Goal: Task Accomplishment & Management: Use online tool/utility

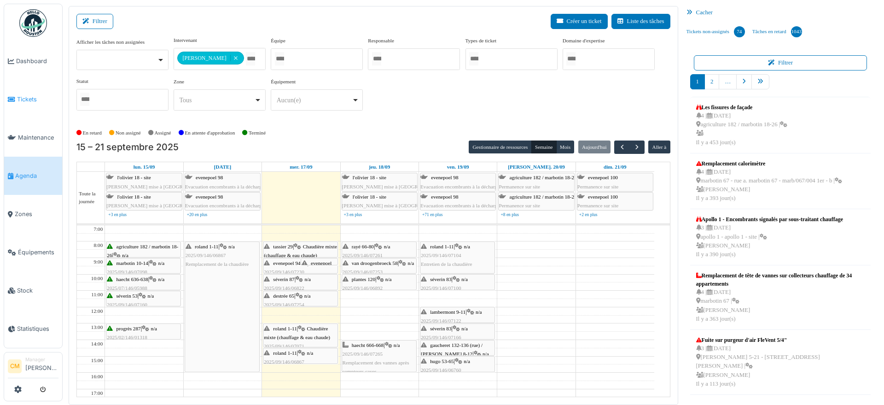
click at [21, 97] on span "Tickets" at bounding box center [37, 99] width 41 height 9
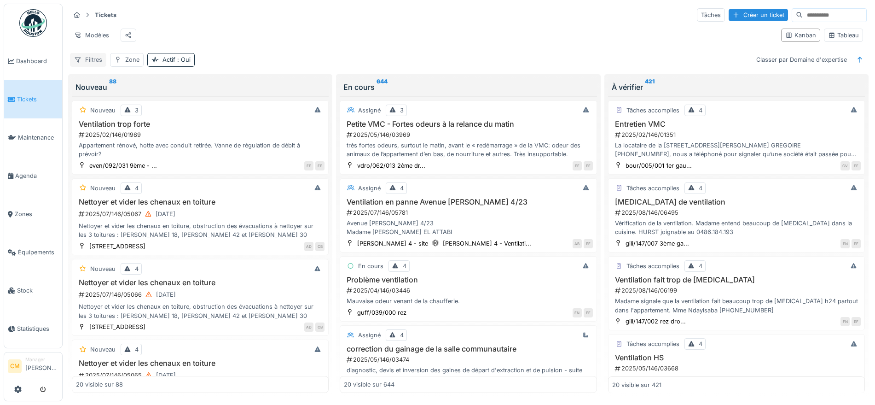
click at [88, 66] on div "Filtres" at bounding box center [88, 59] width 36 height 13
type input "**********"
click at [125, 64] on div "Zone" at bounding box center [132, 59] width 14 height 9
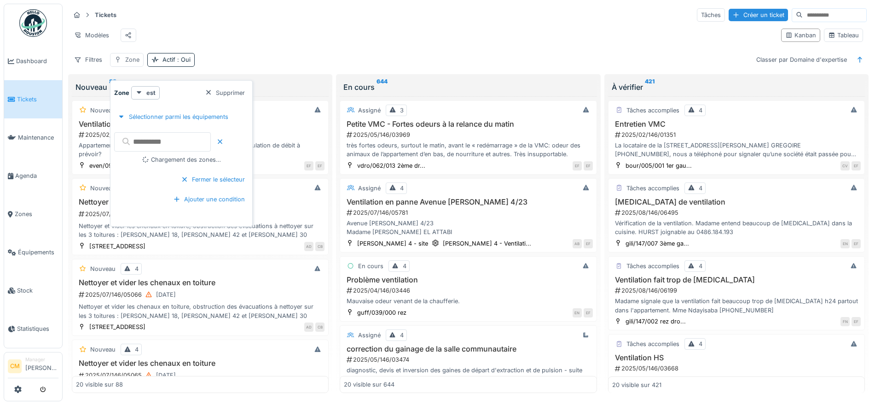
click at [125, 64] on div "Zone" at bounding box center [132, 59] width 14 height 9
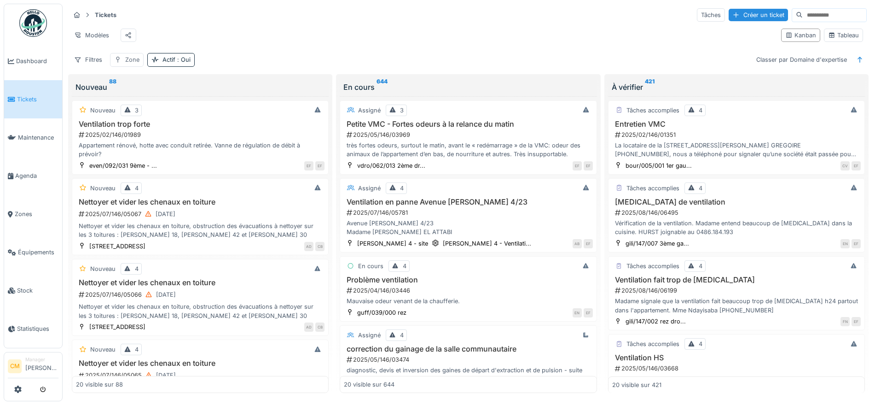
click at [125, 64] on div "Zone" at bounding box center [132, 59] width 14 height 9
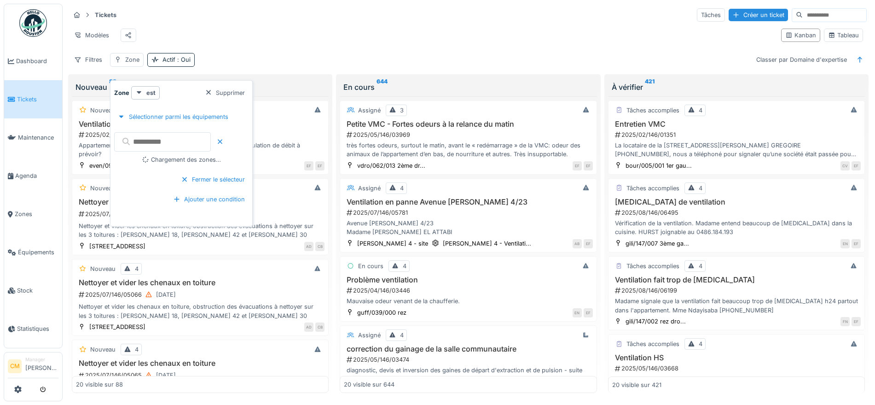
click at [146, 139] on input "text" at bounding box center [162, 141] width 97 height 19
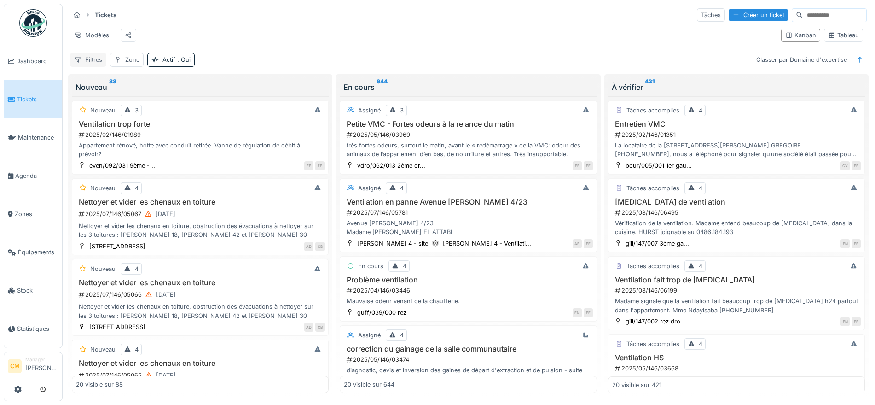
click at [89, 66] on div "Filtres" at bounding box center [88, 59] width 36 height 13
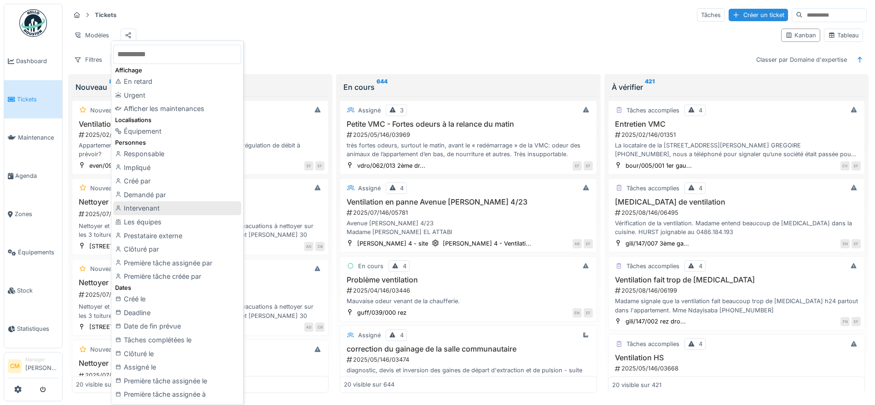
click at [145, 207] on div "Intervenant" at bounding box center [177, 208] width 128 height 14
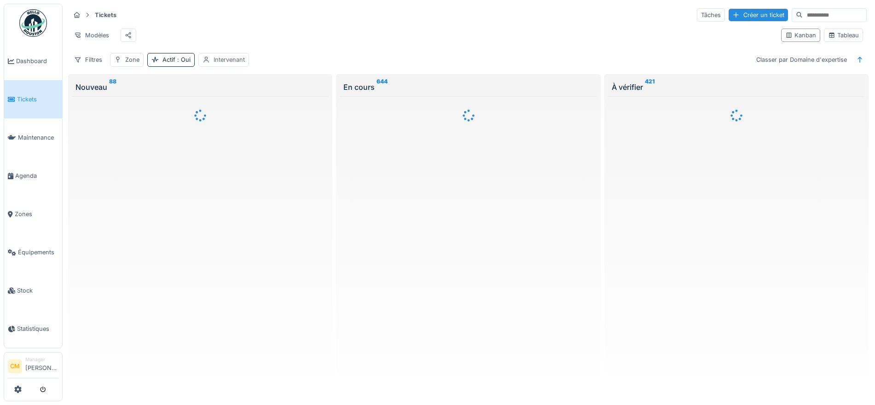
click at [221, 64] on div "Intervenant" at bounding box center [229, 59] width 31 height 9
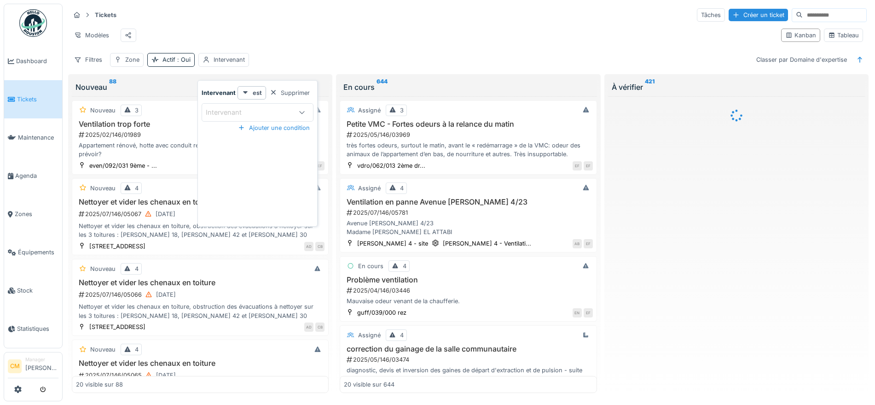
click at [257, 111] on div "Intervenant" at bounding box center [249, 112] width 86 height 10
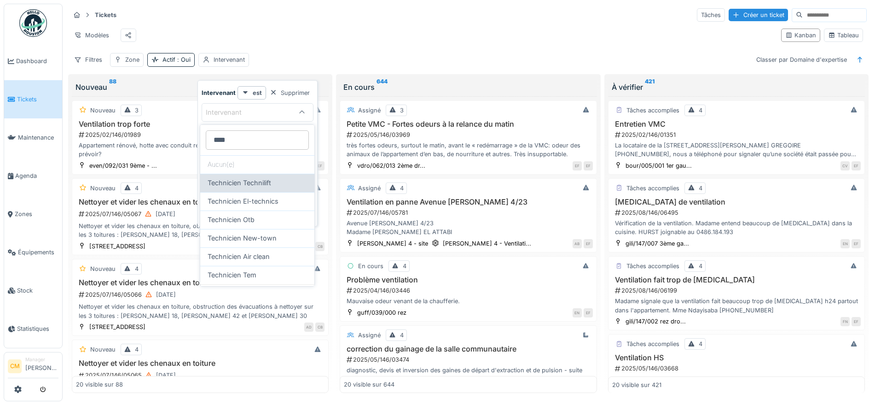
type input "****"
click at [257, 183] on span "Technicien Technilift" at bounding box center [240, 183] width 64 height 10
type input "*****"
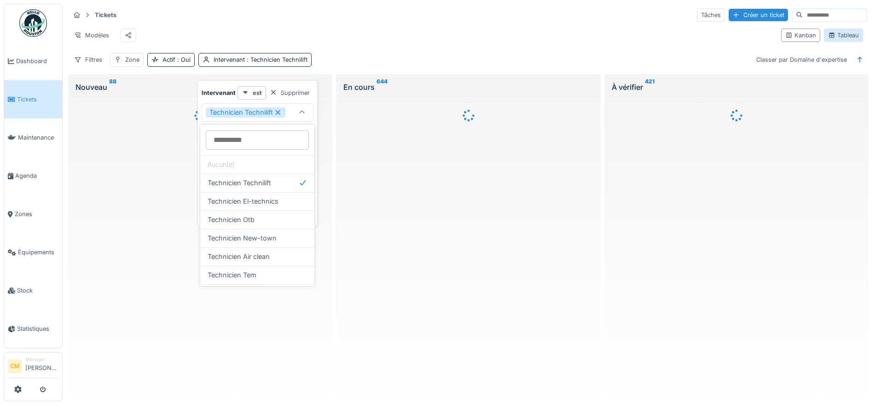
click at [842, 40] on div "Tableau" at bounding box center [843, 35] width 31 height 9
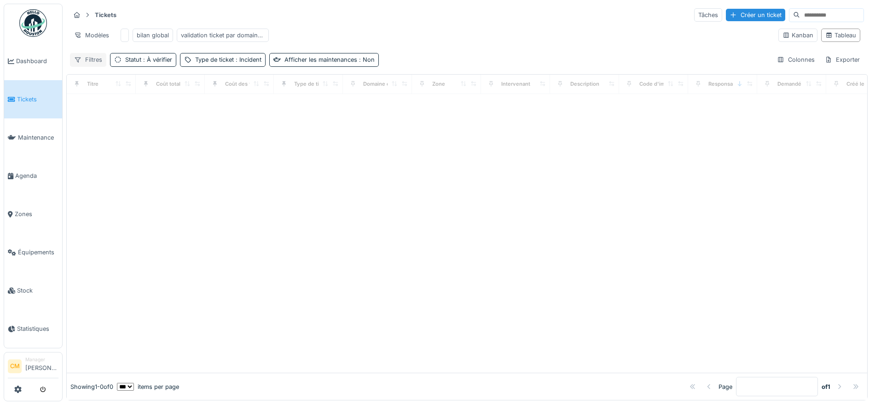
click at [90, 66] on div "Filtres" at bounding box center [88, 59] width 36 height 13
click at [387, 22] on div "Tickets Tâches Créer un ticket" at bounding box center [467, 14] width 794 height 15
click at [123, 35] on div at bounding box center [125, 35] width 8 height 13
click at [157, 63] on span ": 4 sélectionné(s)" at bounding box center [166, 59] width 51 height 7
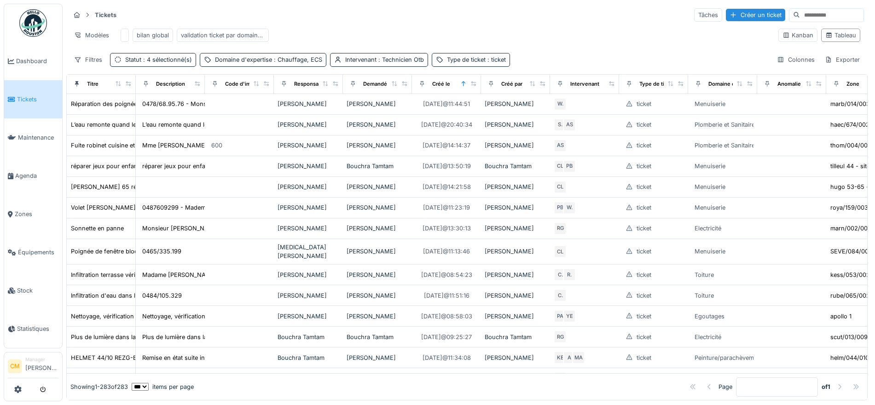
click at [541, 29] on div "Modèles bilan global validation ticket par domaine d'expertise" at bounding box center [420, 35] width 701 height 21
click at [465, 86] on icon at bounding box center [463, 83] width 6 height 5
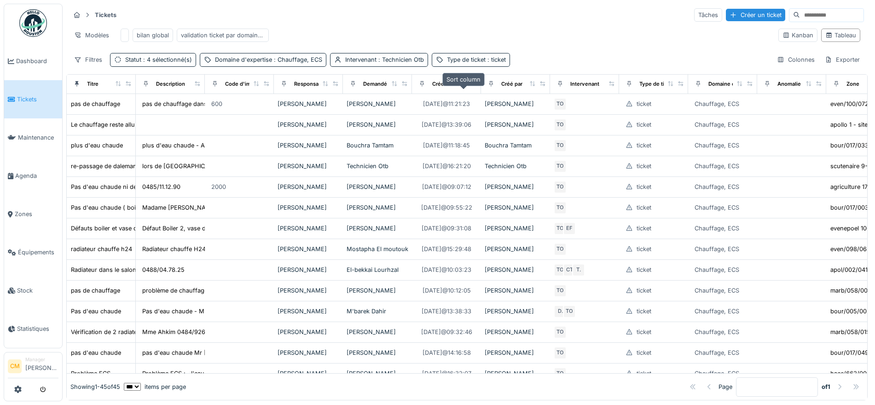
click at [463, 86] on icon at bounding box center [463, 83] width 6 height 5
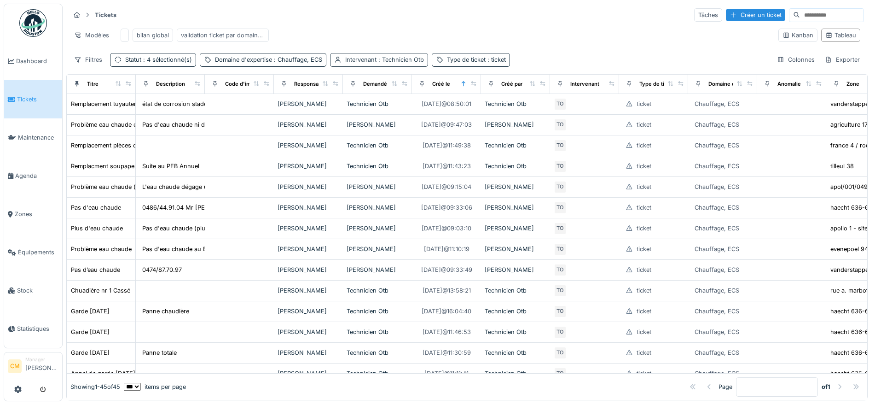
click at [398, 63] on span ": Technicien Otb" at bounding box center [400, 59] width 47 height 7
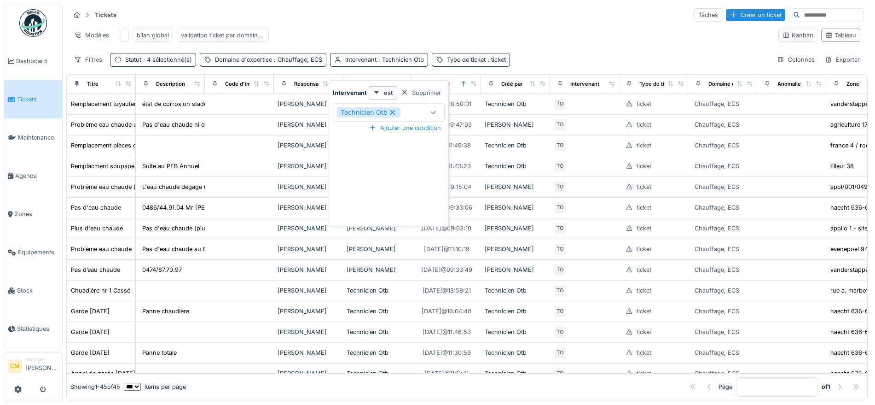
click at [392, 110] on icon at bounding box center [392, 112] width 8 height 6
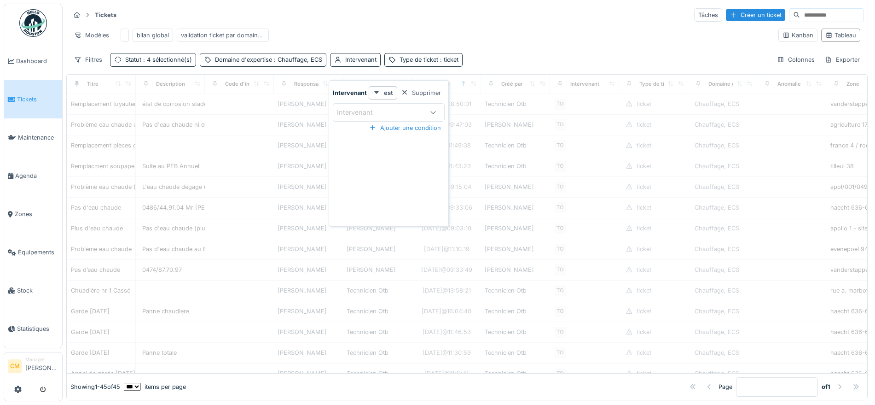
click at [396, 110] on div "Intervenant" at bounding box center [380, 112] width 86 height 10
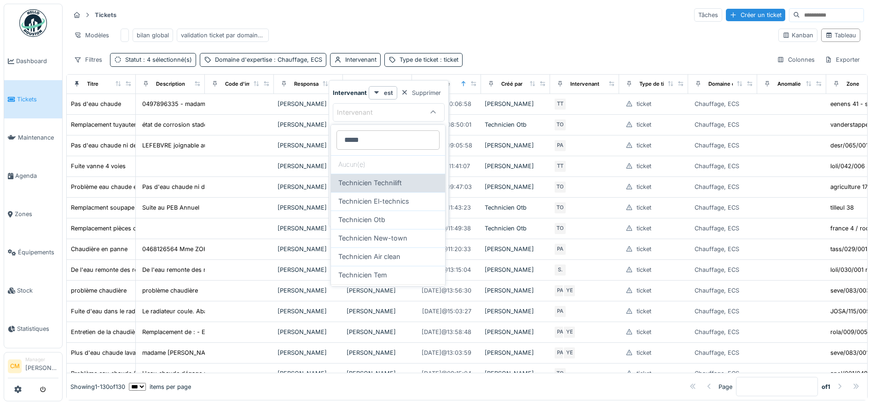
type input "*****"
click at [397, 186] on span "Technicien Technilift" at bounding box center [370, 183] width 64 height 10
type input "*****"
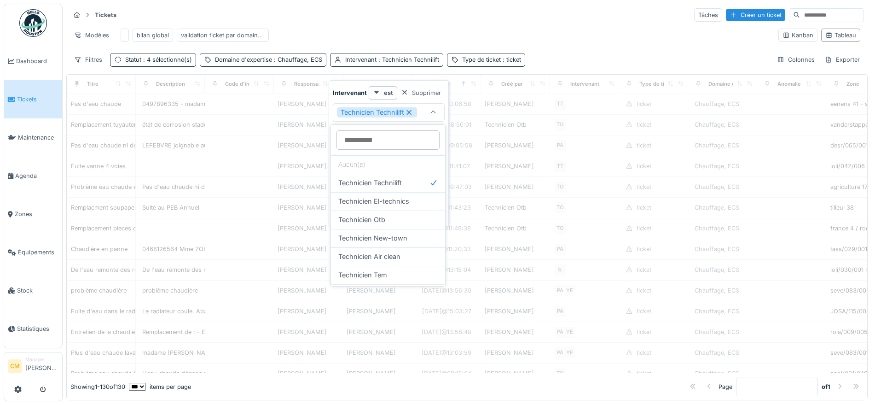
click at [521, 17] on div "Tickets Tâches Créer un ticket" at bounding box center [467, 14] width 794 height 15
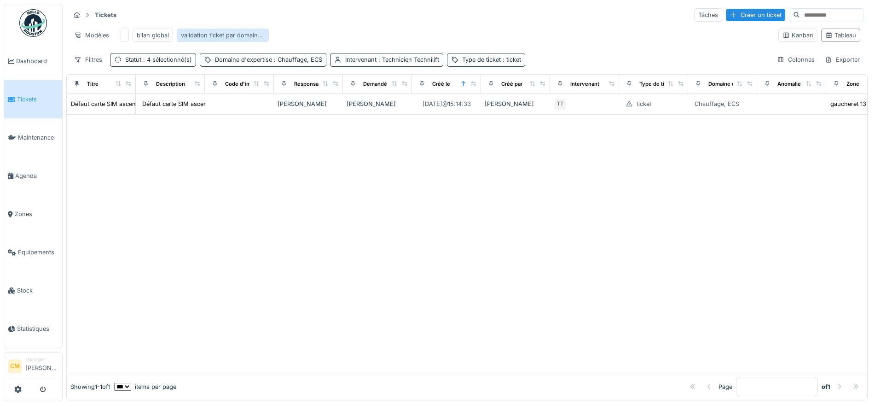
click at [202, 34] on div "validation ticket par domaine d'expertise" at bounding box center [223, 35] width 84 height 9
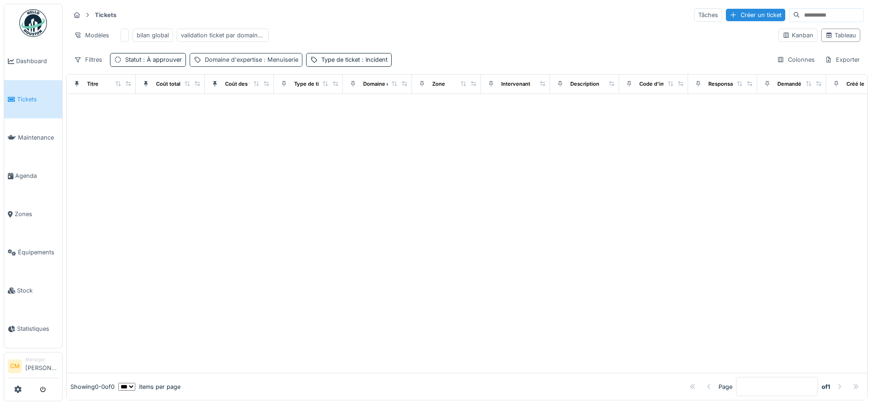
click at [235, 64] on div "Domaine d'expertise : Menuiserie" at bounding box center [251, 59] width 93 height 9
click at [239, 114] on icon at bounding box center [240, 116] width 8 height 6
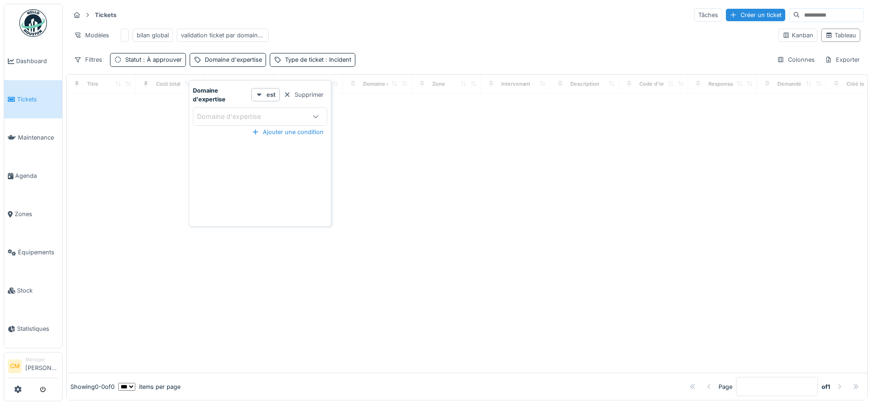
click at [243, 115] on div "Domaine d'expertise" at bounding box center [235, 116] width 77 height 10
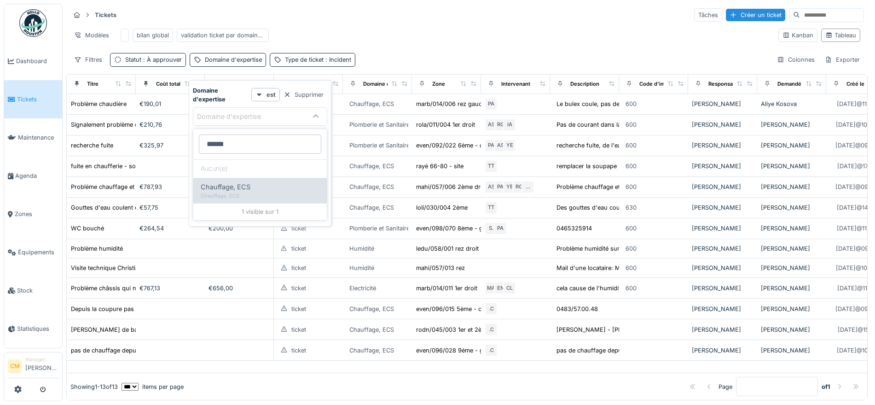
type d\'expertise_Y0NDQ "******"
click at [253, 189] on div "Chauffage, ECS" at bounding box center [260, 187] width 119 height 10
type input "***"
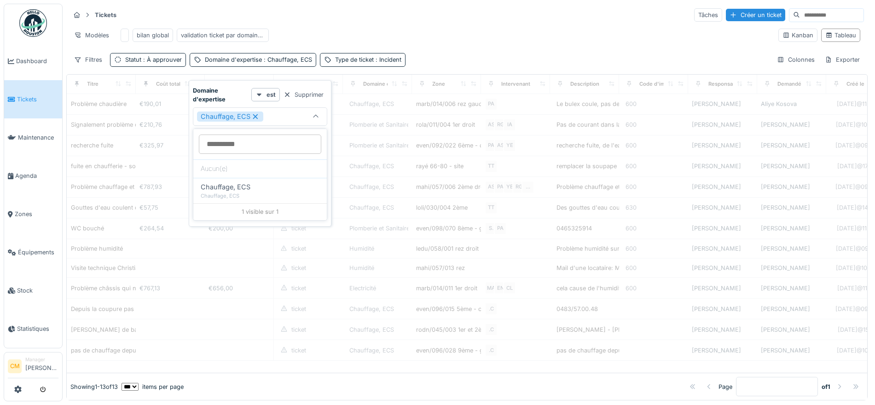
click at [495, 17] on div "Tickets Tâches Créer un ticket" at bounding box center [467, 14] width 794 height 15
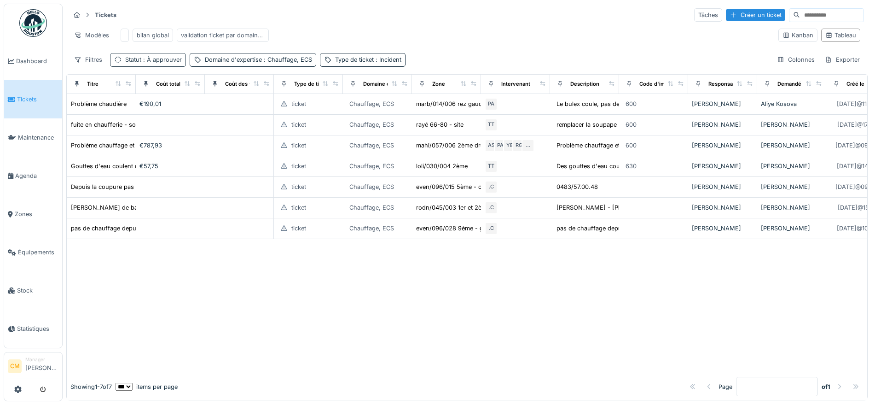
click at [151, 63] on span ": À approuver" at bounding box center [161, 59] width 41 height 7
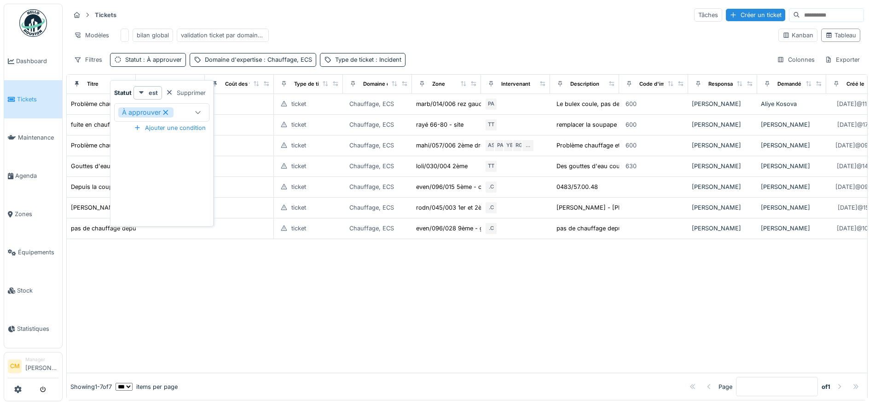
click at [164, 111] on icon at bounding box center [165, 112] width 5 height 5
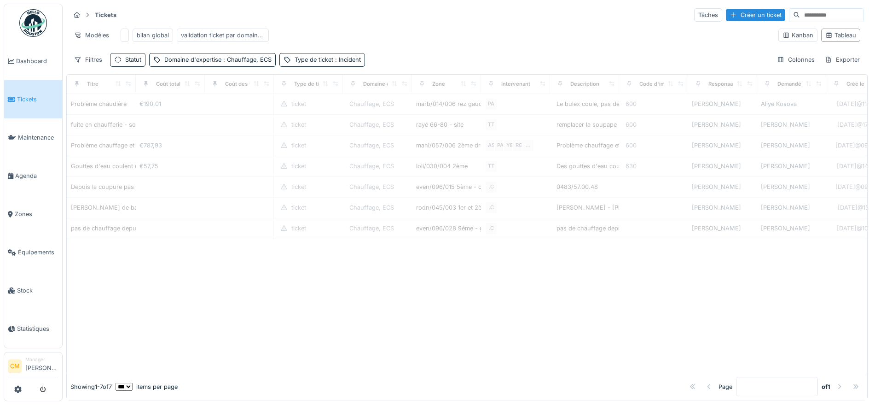
click at [472, 35] on div "Modèles bilan global validation ticket par domaine d'expertise" at bounding box center [420, 35] width 701 height 21
click at [129, 64] on div "Statut" at bounding box center [133, 59] width 16 height 9
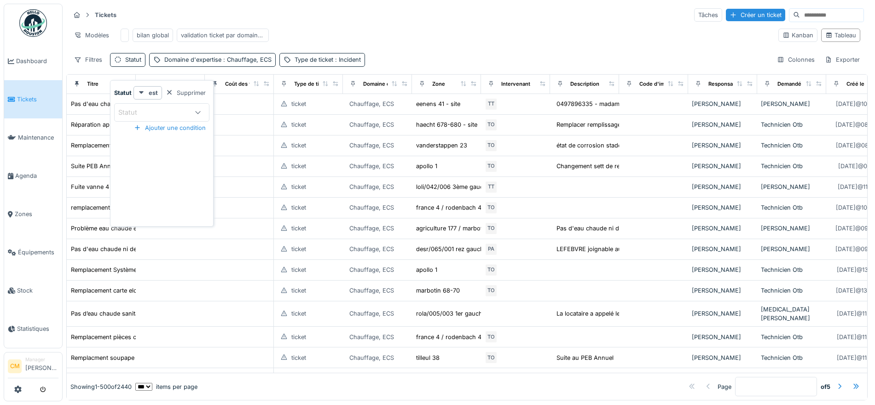
click at [464, 38] on div "Modèles bilan global validation ticket par domaine d'expertise" at bounding box center [420, 35] width 701 height 21
click at [122, 66] on div "Statut" at bounding box center [127, 59] width 35 height 13
click at [146, 93] on div "est" at bounding box center [147, 92] width 29 height 13
click at [151, 124] on div "n'est pas" at bounding box center [151, 119] width 31 height 9
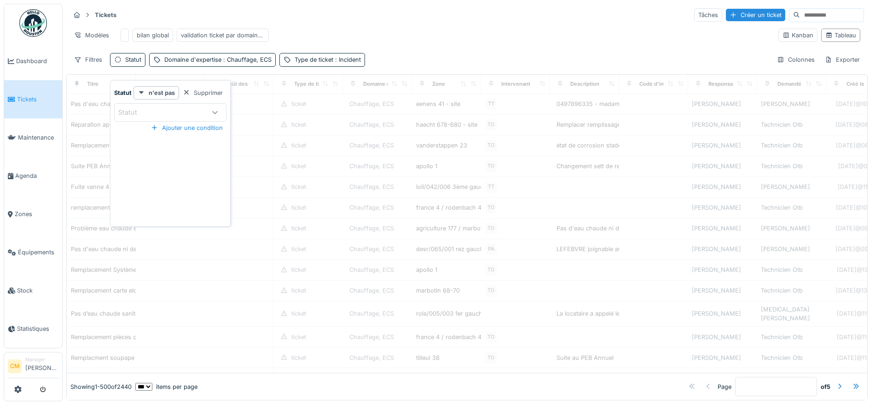
click at [216, 113] on icon at bounding box center [214, 112] width 7 height 6
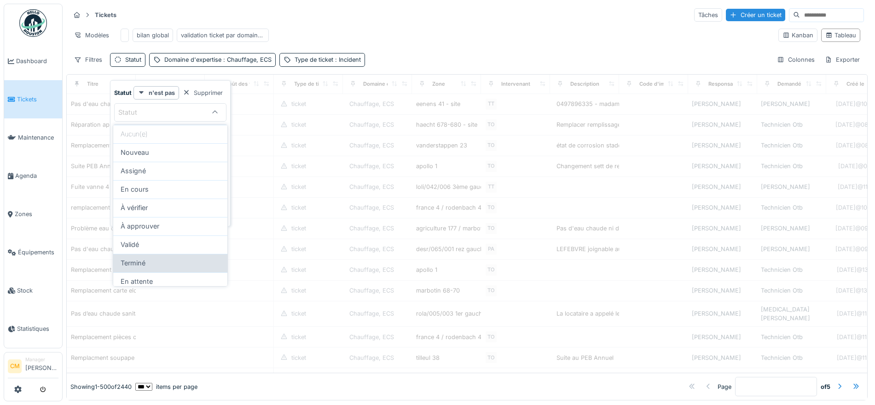
click at [143, 265] on span "Terminé" at bounding box center [133, 263] width 25 height 10
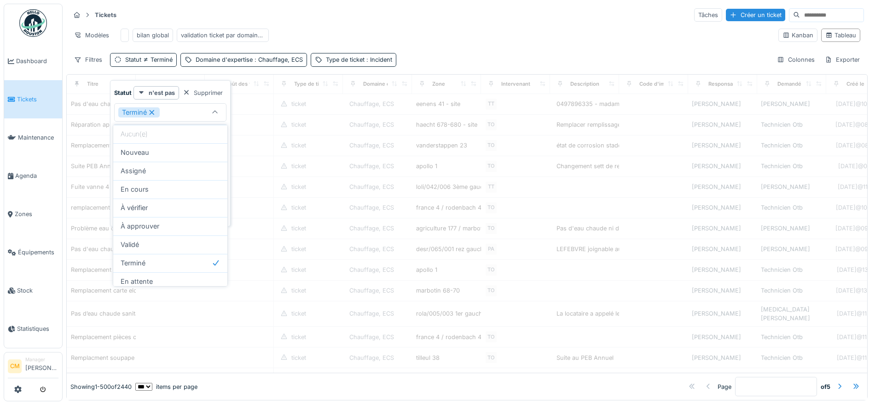
click at [140, 244] on div "Validé" at bounding box center [170, 244] width 99 height 10
type input "**********"
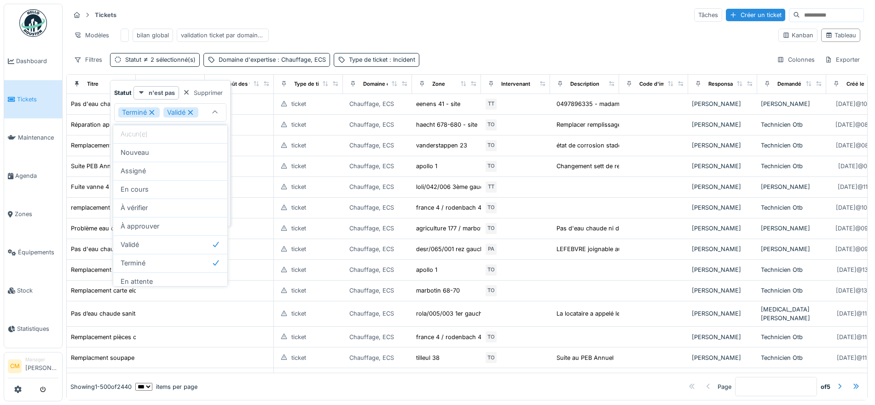
click at [407, 27] on div "Modèles bilan global validation ticket par domaine d'expertise" at bounding box center [420, 35] width 701 height 21
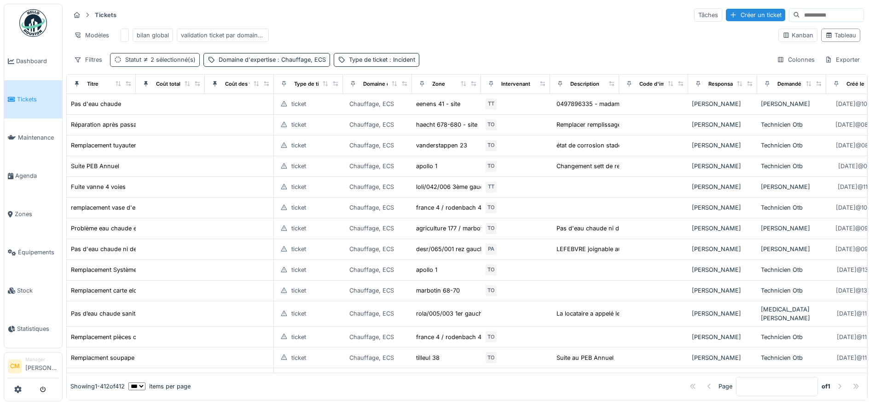
click at [135, 64] on div "Statut 2 sélectionné(s)" at bounding box center [160, 59] width 70 height 9
click at [215, 112] on icon at bounding box center [214, 112] width 7 height 6
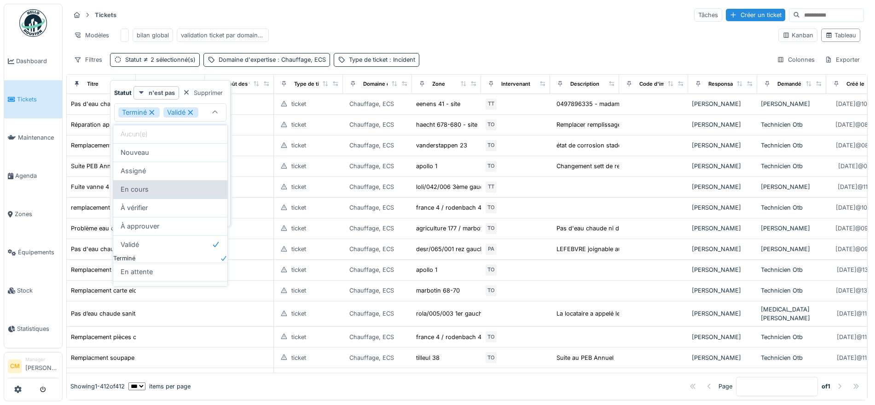
scroll to position [23, 0]
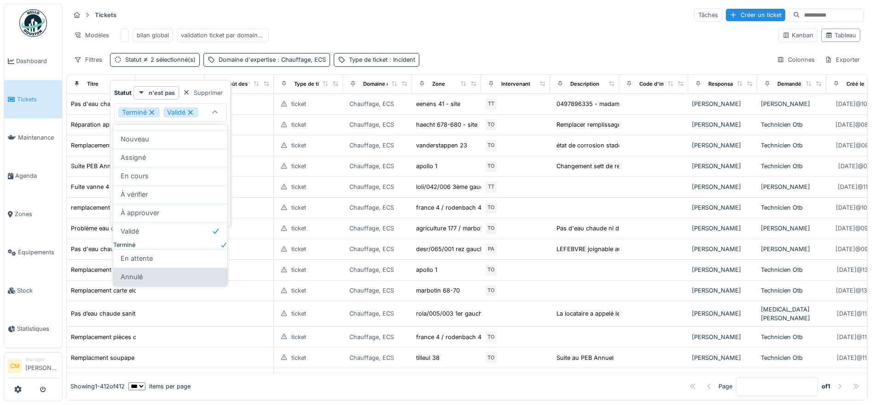
click at [154, 277] on div "Annulé" at bounding box center [170, 277] width 99 height 10
type input "**********"
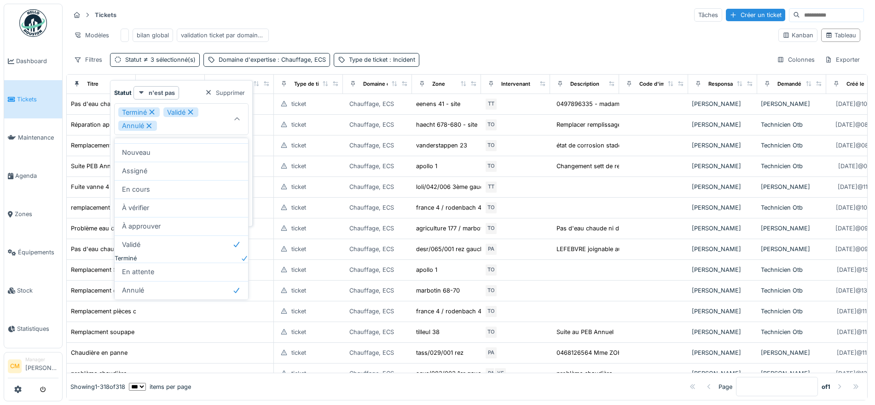
click at [445, 22] on div "Tickets Tâches Créer un ticket" at bounding box center [467, 14] width 794 height 15
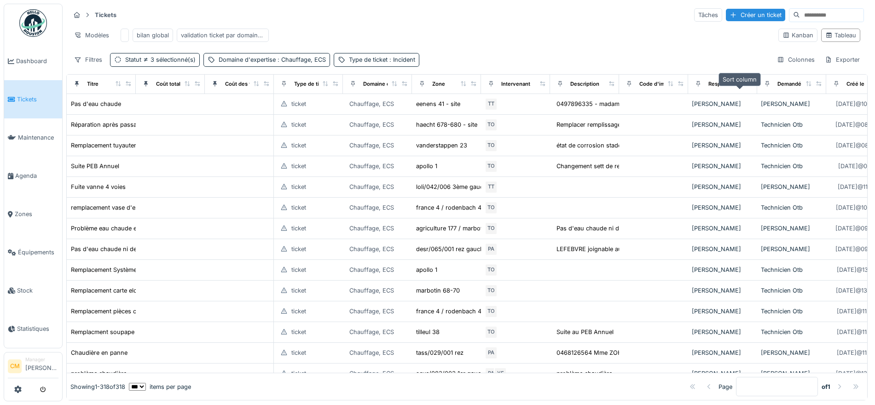
click at [737, 86] on icon at bounding box center [739, 83] width 5 height 5
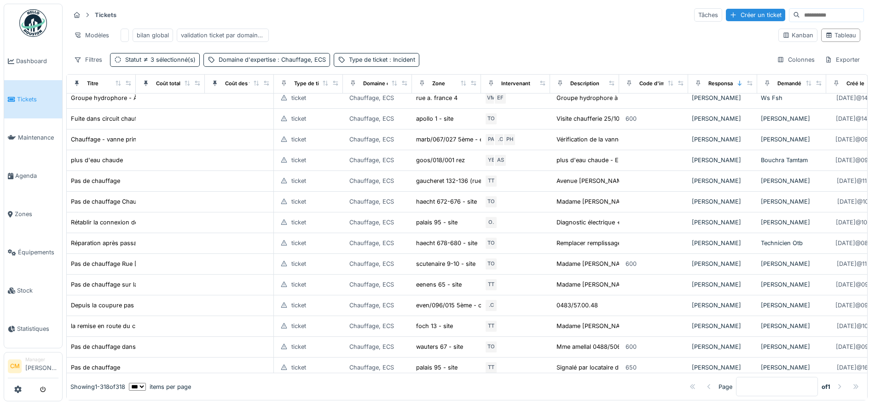
scroll to position [5006, 0]
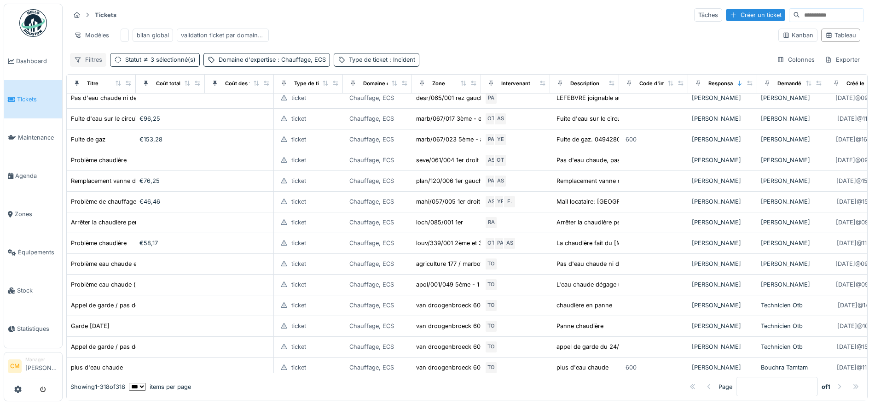
click at [84, 66] on div "Filtres" at bounding box center [88, 59] width 36 height 13
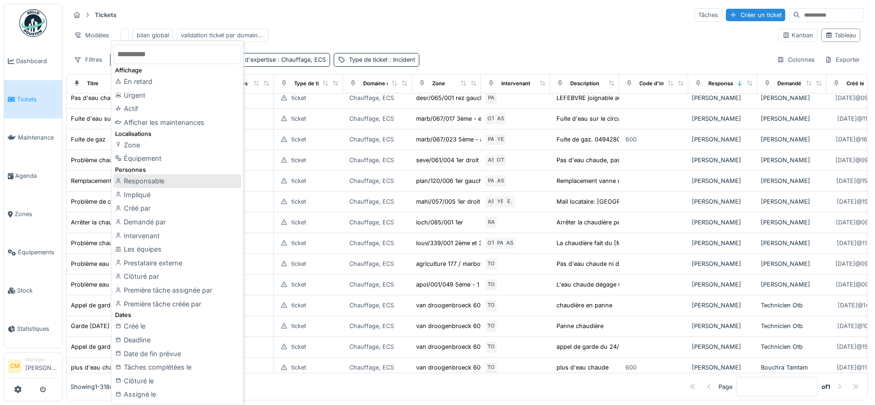
click at [146, 184] on div "Responsable" at bounding box center [177, 181] width 128 height 14
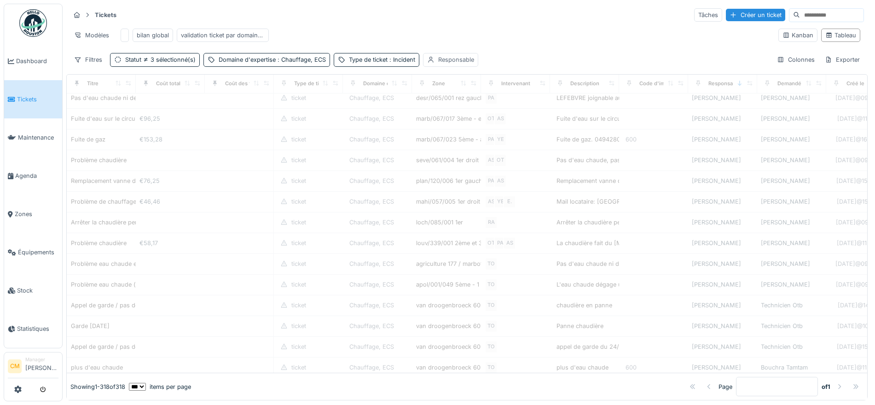
click at [446, 64] on div "Responsable" at bounding box center [456, 59] width 36 height 9
click at [456, 105] on div "Responsable" at bounding box center [483, 112] width 115 height 18
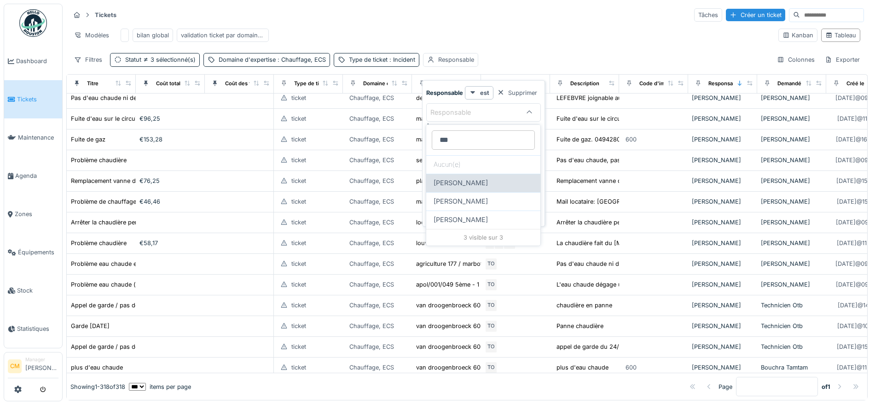
type input "***"
click at [467, 183] on span "[PERSON_NAME]" at bounding box center [461, 183] width 54 height 10
type input "****"
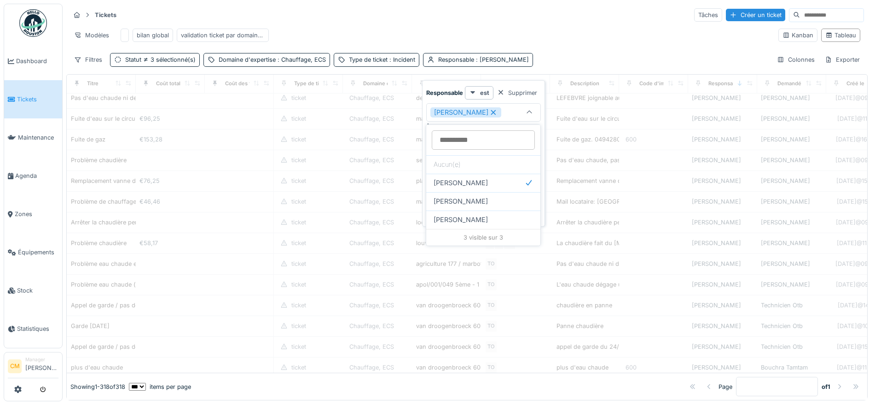
click at [564, 34] on div "Modèles bilan global validation ticket par domaine d'expertise" at bounding box center [420, 35] width 701 height 21
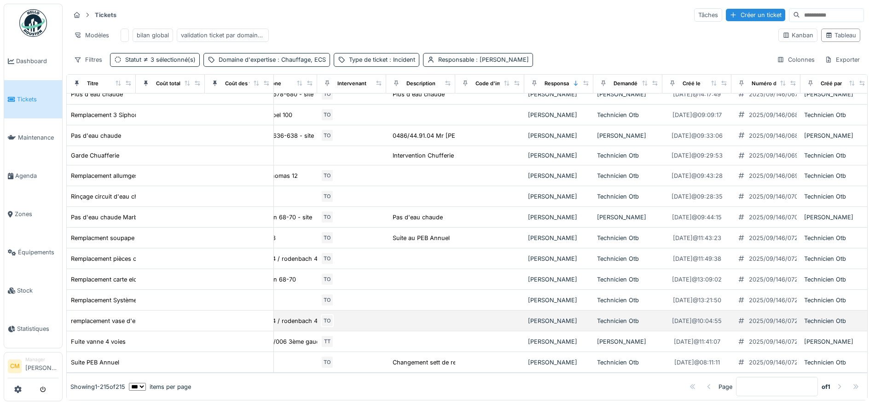
scroll to position [4302, 168]
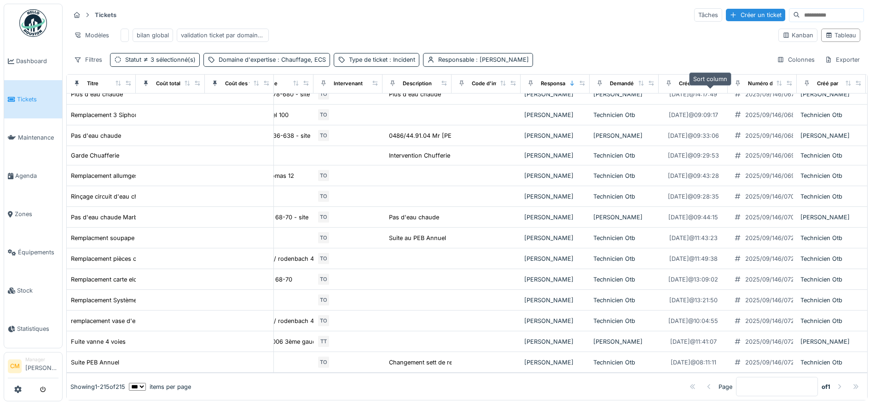
click at [712, 86] on icon at bounding box center [709, 83] width 5 height 5
click at [710, 86] on icon at bounding box center [710, 83] width 6 height 5
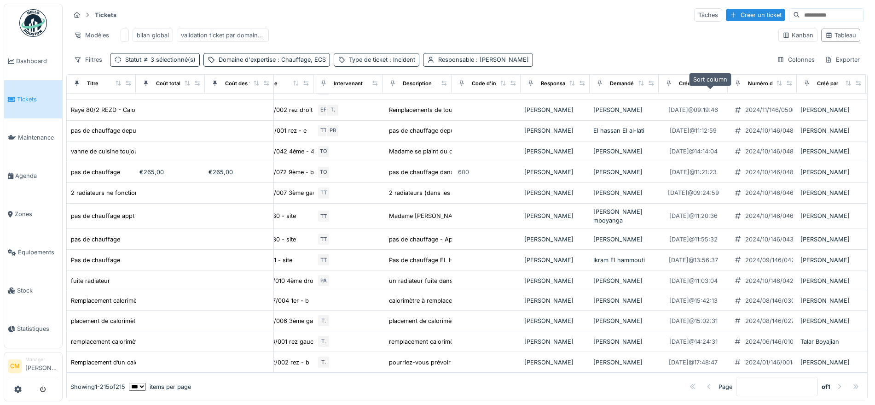
scroll to position [0, 168]
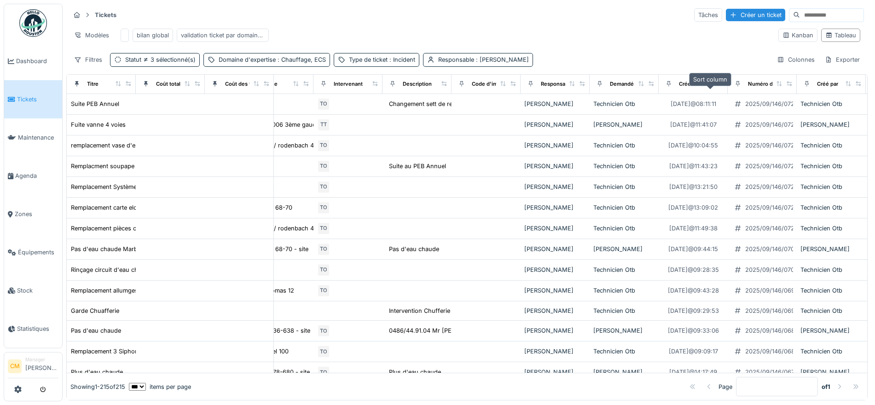
click at [708, 86] on icon at bounding box center [710, 83] width 6 height 5
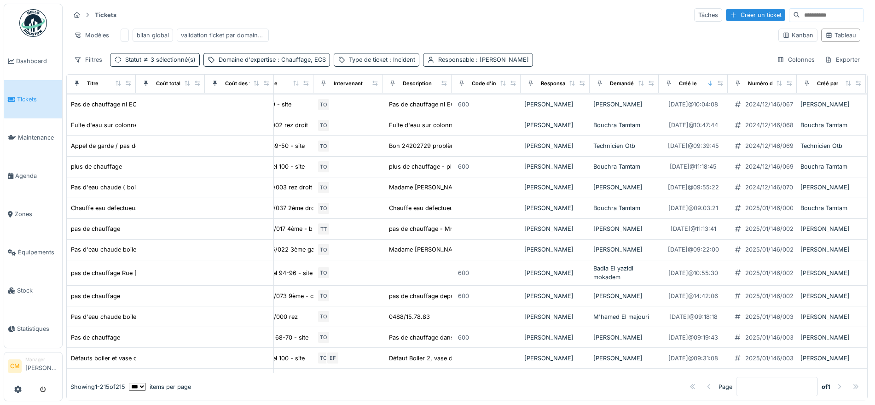
scroll to position [1093, 168]
click at [829, 66] on div "Exporter" at bounding box center [842, 59] width 43 height 13
click at [835, 88] on div "Export Excel" at bounding box center [832, 89] width 52 height 14
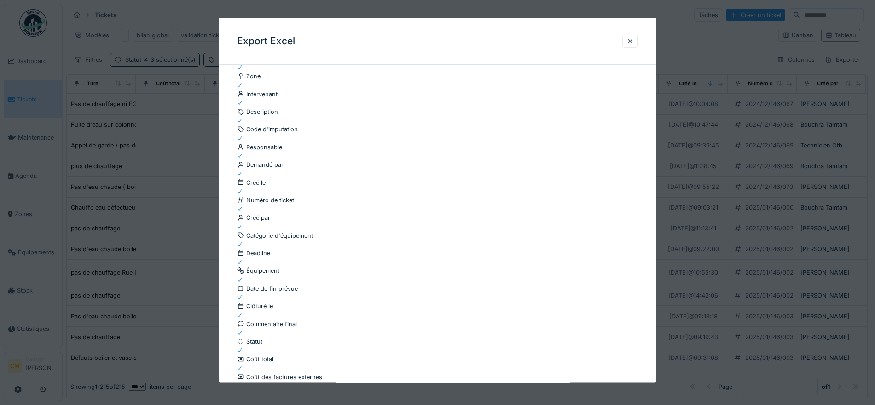
scroll to position [105, 0]
click at [240, 404] on div "A des documents" at bounding box center [437, 410] width 401 height 9
click at [240, 404] on div at bounding box center [437, 406] width 401 height 0
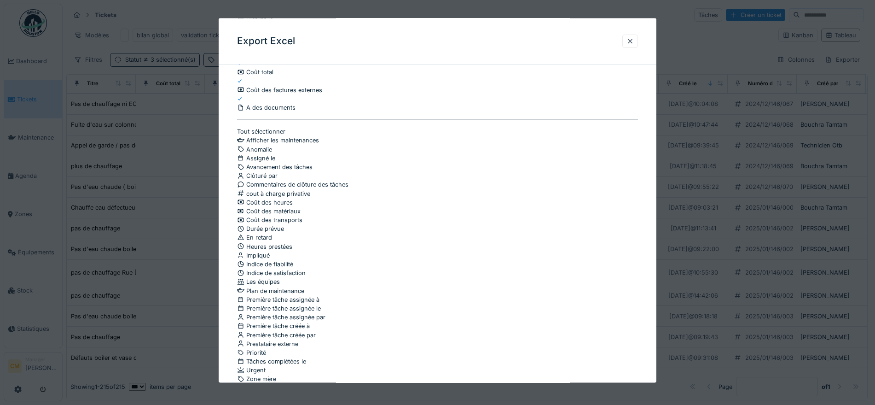
scroll to position [8, 0]
click at [446, 383] on input "**********" at bounding box center [437, 392] width 401 height 19
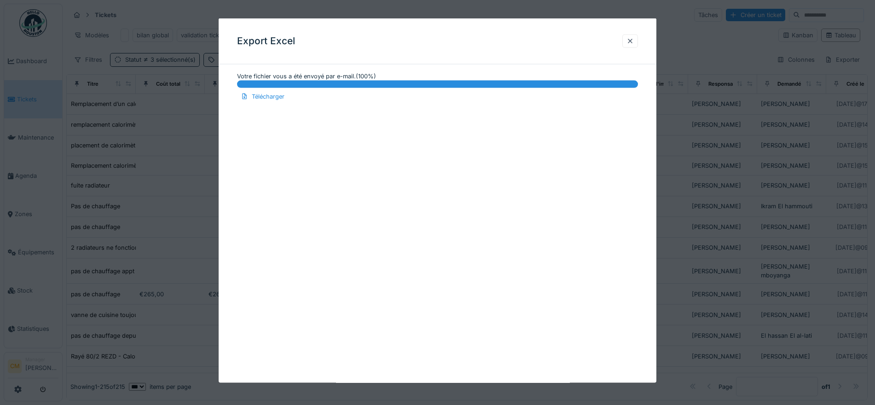
scroll to position [1093, 168]
click at [259, 93] on div "Télécharger" at bounding box center [262, 96] width 51 height 12
